Goal: Task Accomplishment & Management: Complete application form

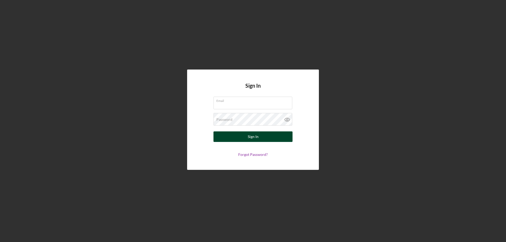
type input "[EMAIL_ADDRESS][DOMAIN_NAME]"
click at [239, 137] on button "Sign In" at bounding box center [252, 137] width 79 height 11
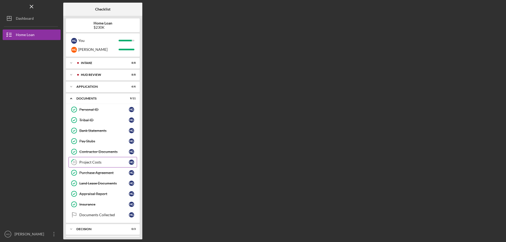
click at [100, 163] on div "Project Costs" at bounding box center [104, 162] width 50 height 4
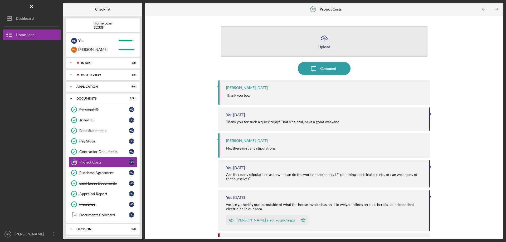
click at [325, 44] on icon "Icon/Upload" at bounding box center [324, 38] width 13 height 13
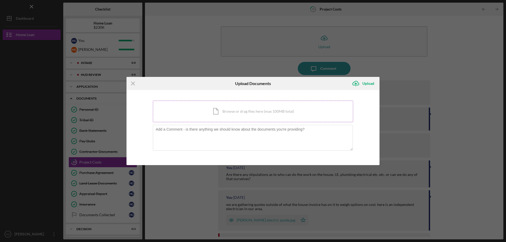
click at [260, 112] on div "Icon/Document Browse or drag files here (max 100MB total) Tap to choose files o…" at bounding box center [253, 112] width 200 height 22
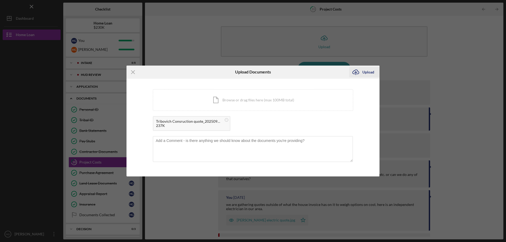
click at [369, 72] on div "Upload" at bounding box center [368, 72] width 12 height 11
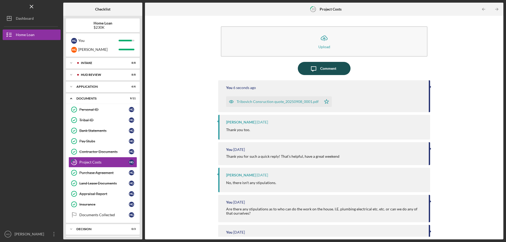
click at [329, 69] on div "Comment" at bounding box center [328, 68] width 16 height 13
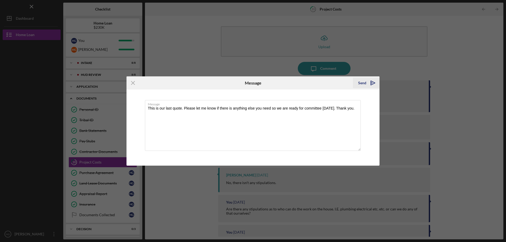
type textarea "This is our last quote. Please let me know if there is anything else you need s…"
click at [362, 84] on div "Send" at bounding box center [362, 83] width 8 height 11
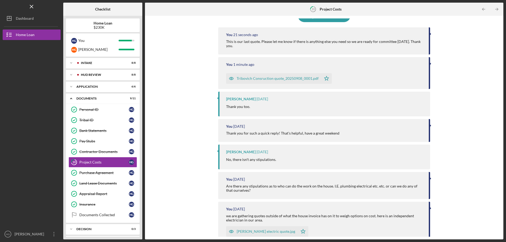
scroll to position [53, 0]
